Goal: Check status: Check status

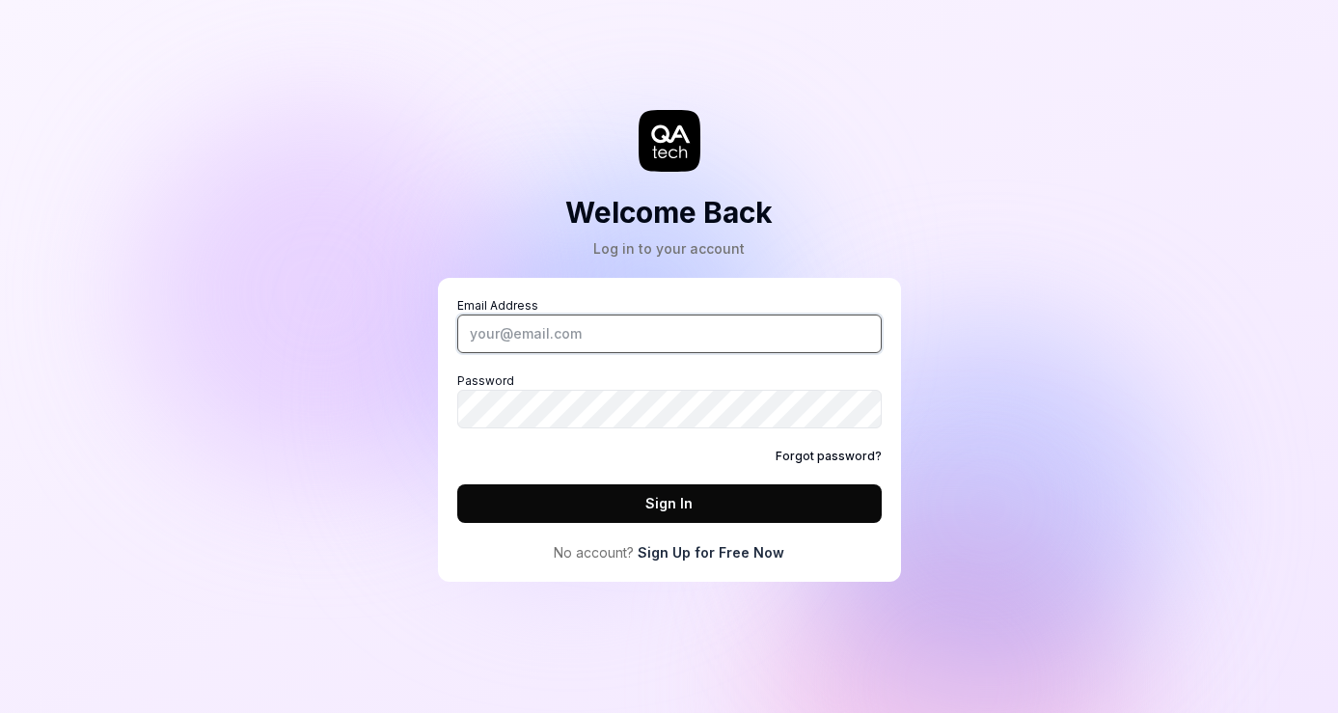
click at [543, 348] on input "Email Address" at bounding box center [669, 334] width 425 height 39
type input "[EMAIL_ADDRESS][DOMAIN_NAME]"
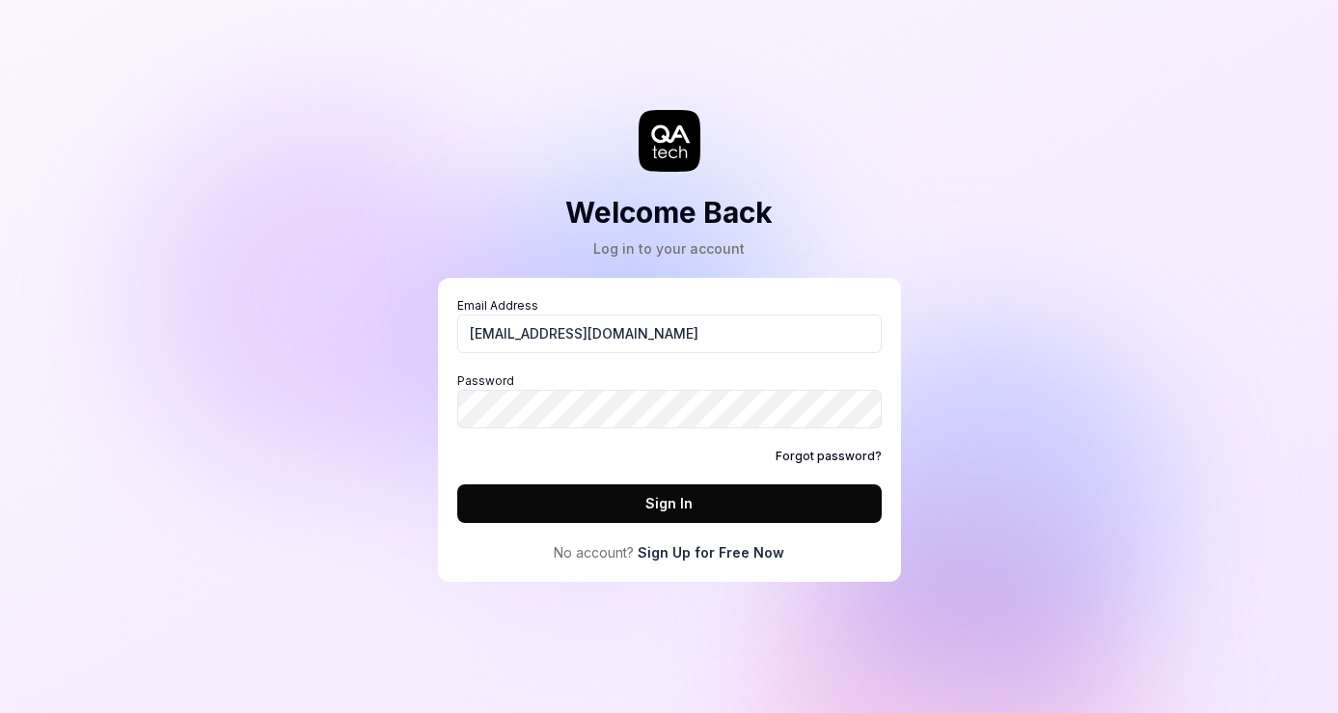
click at [915, 442] on div "Welcome Back Log in to your account Email Address [EMAIL_ADDRESS][DOMAIN_NAME] …" at bounding box center [669, 310] width 579 height 543
click at [784, 490] on button "Sign In" at bounding box center [669, 503] width 425 height 39
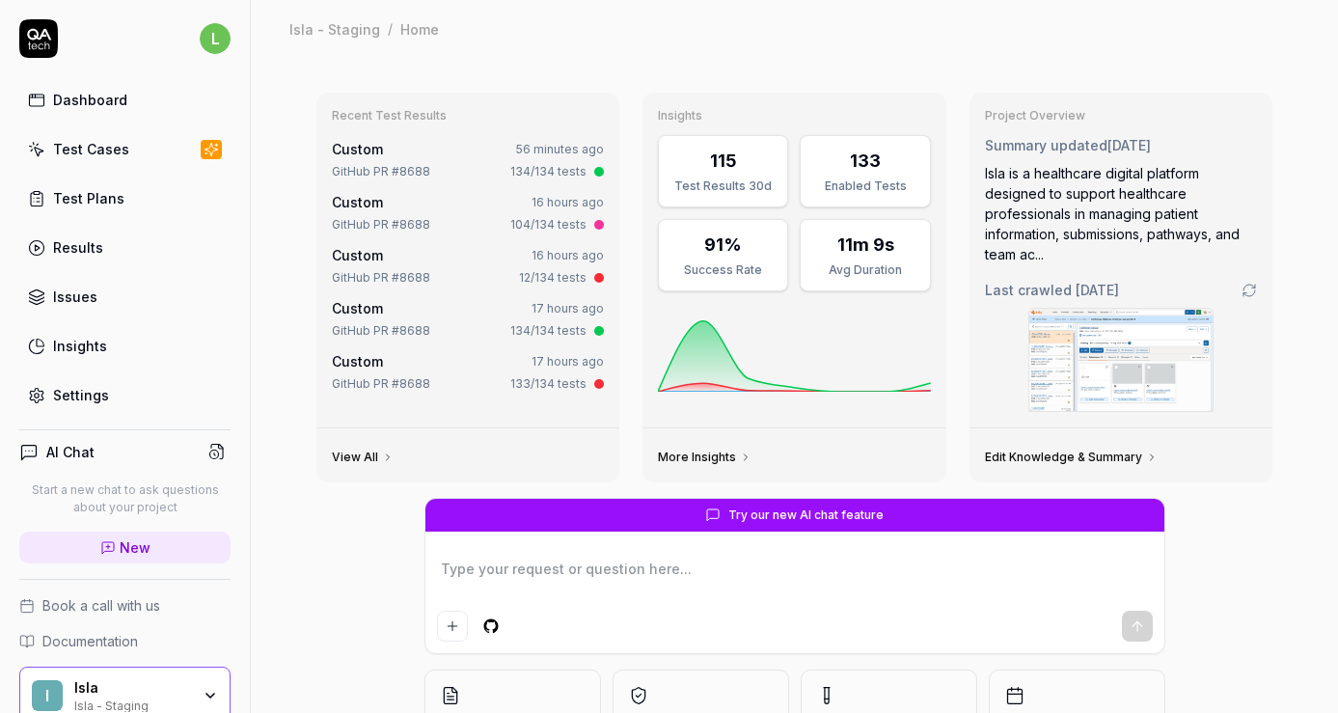
click at [365, 158] on div "Custom" at bounding box center [357, 149] width 51 height 20
type textarea "*"
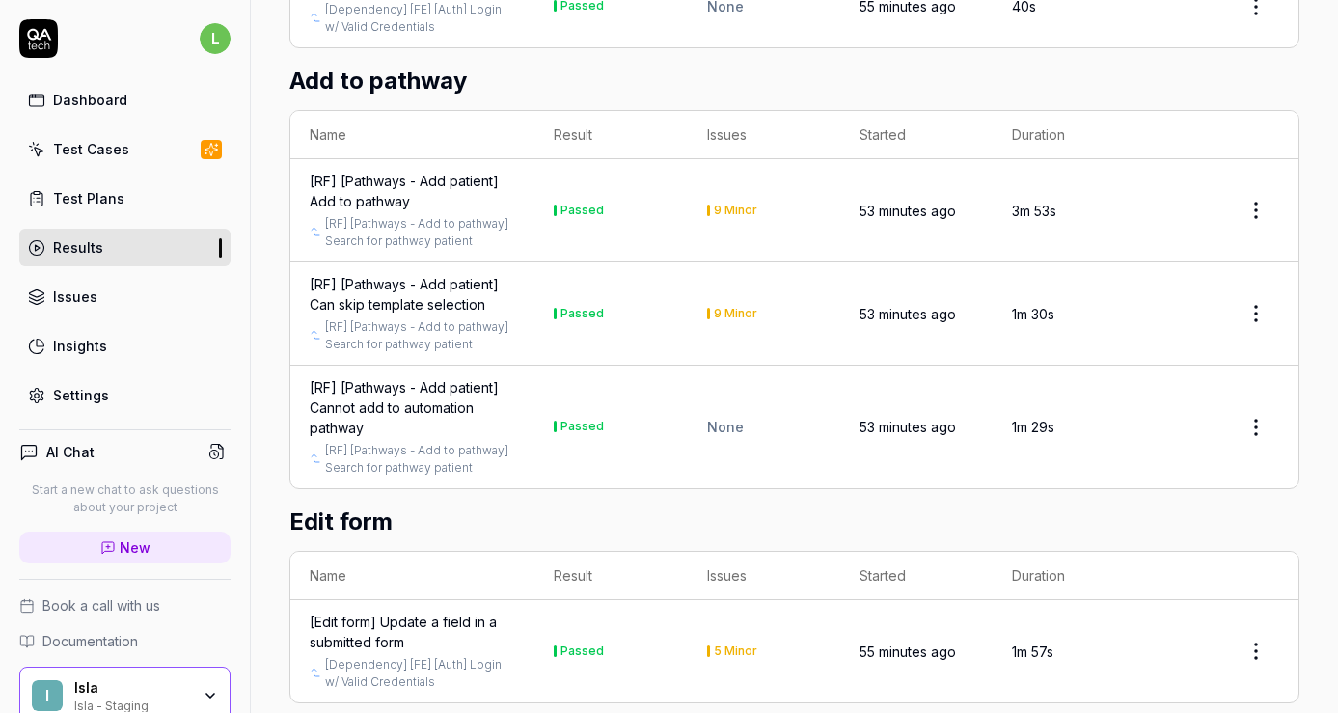
scroll to position [6777, 0]
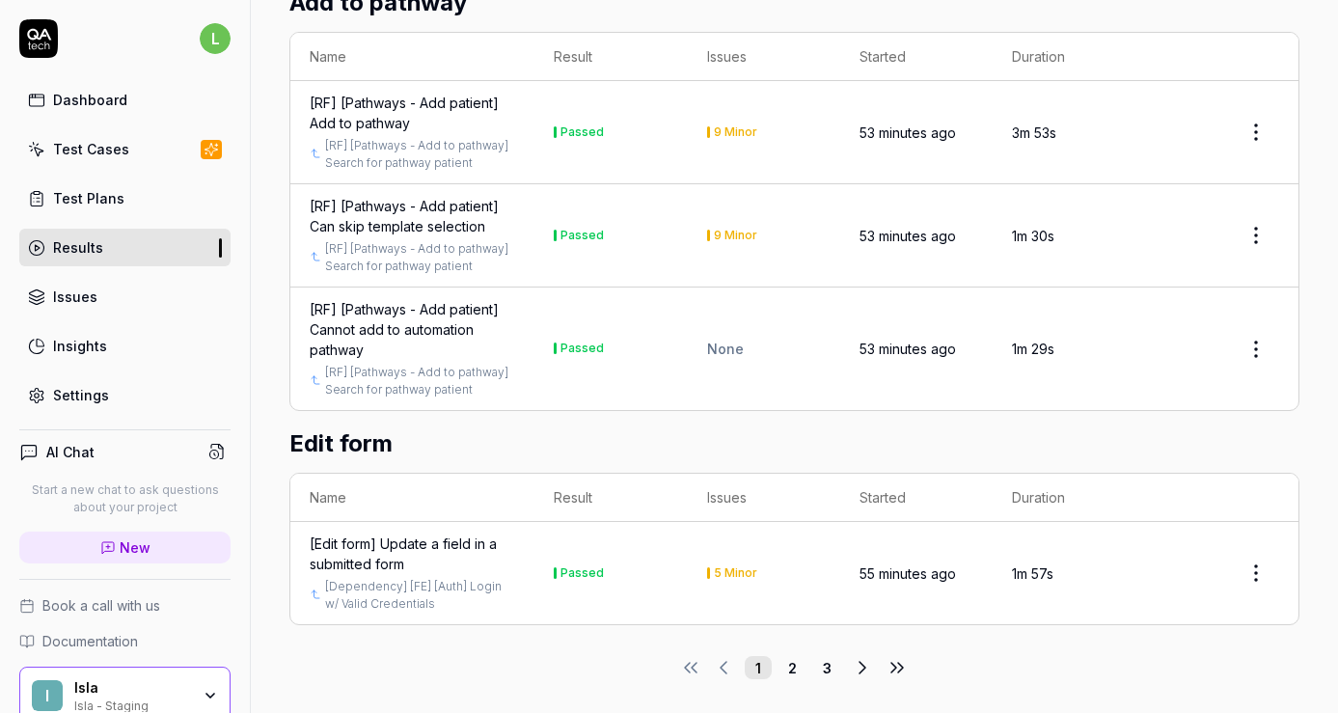
click at [794, 658] on button "2" at bounding box center [793, 667] width 27 height 23
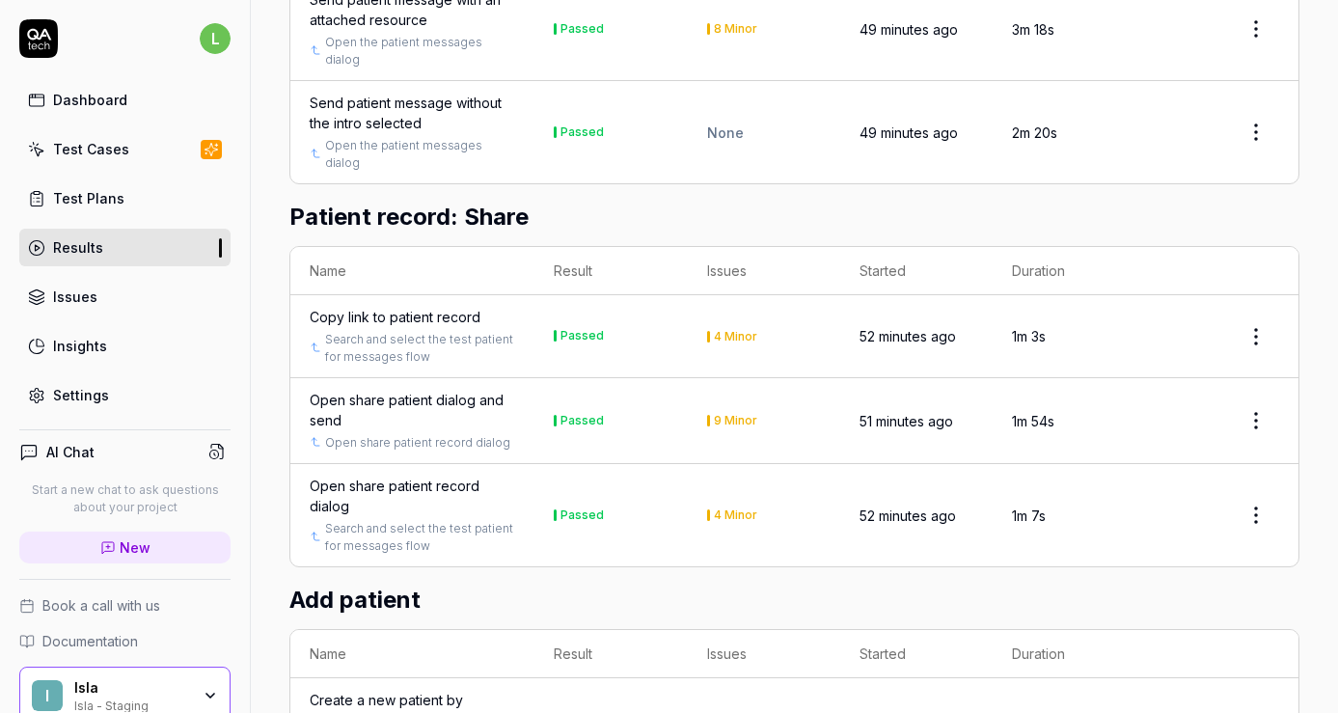
scroll to position [6282, 0]
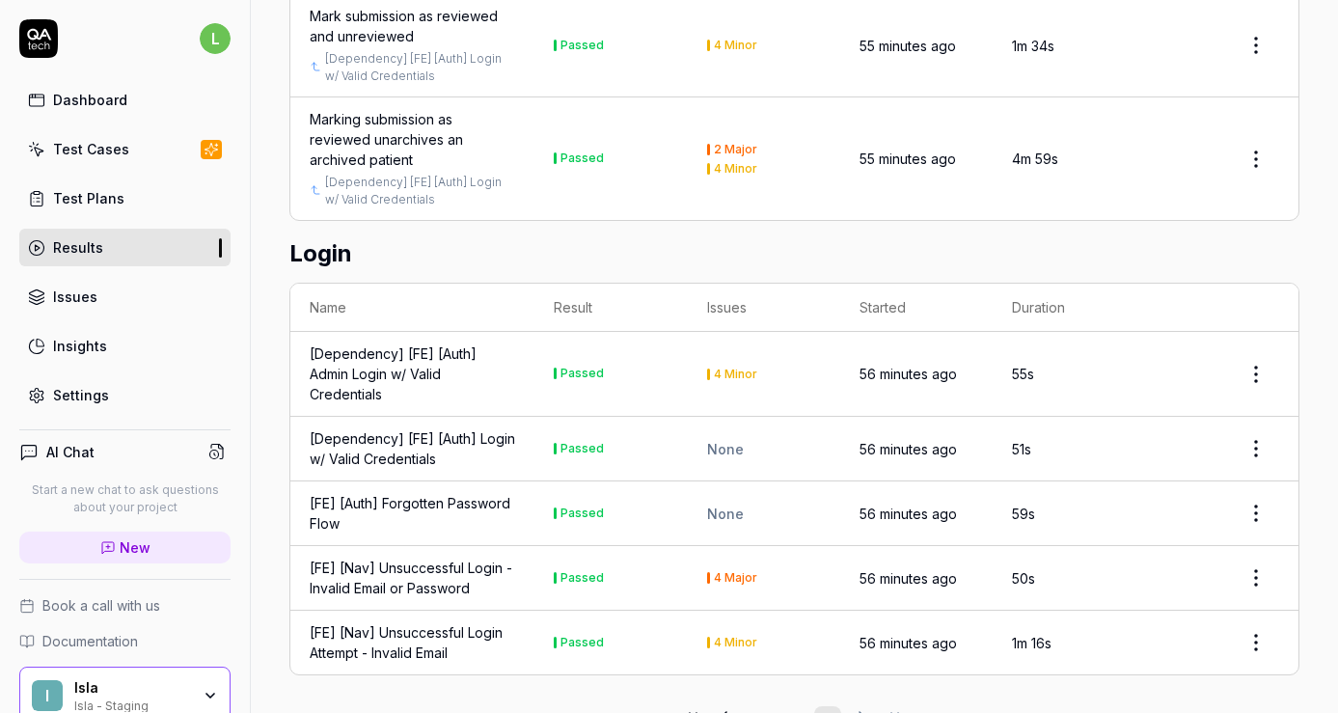
scroll to position [3626, 0]
